Goal: Entertainment & Leisure: Consume media (video, audio)

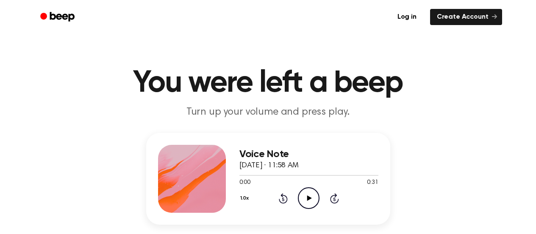
click at [308, 201] on icon "Play Audio" at bounding box center [309, 198] width 22 height 22
click at [315, 199] on icon "Play Audio" at bounding box center [309, 198] width 22 height 22
click at [311, 199] on icon "Play Audio" at bounding box center [309, 198] width 22 height 22
click at [311, 199] on icon "Pause Audio" at bounding box center [309, 198] width 22 height 22
